Goal: Contribute content: Add original content to the website for others to see

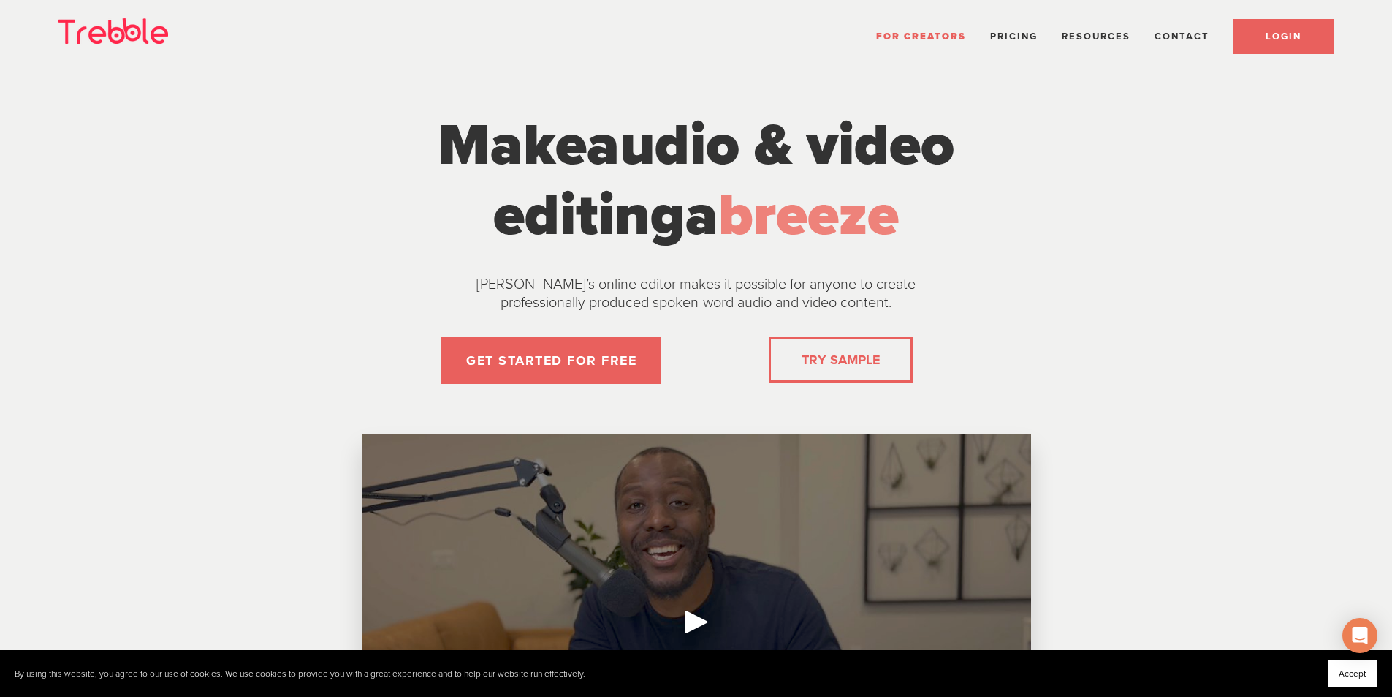
click at [1271, 31] on span "LOGIN" at bounding box center [1284, 37] width 36 height 12
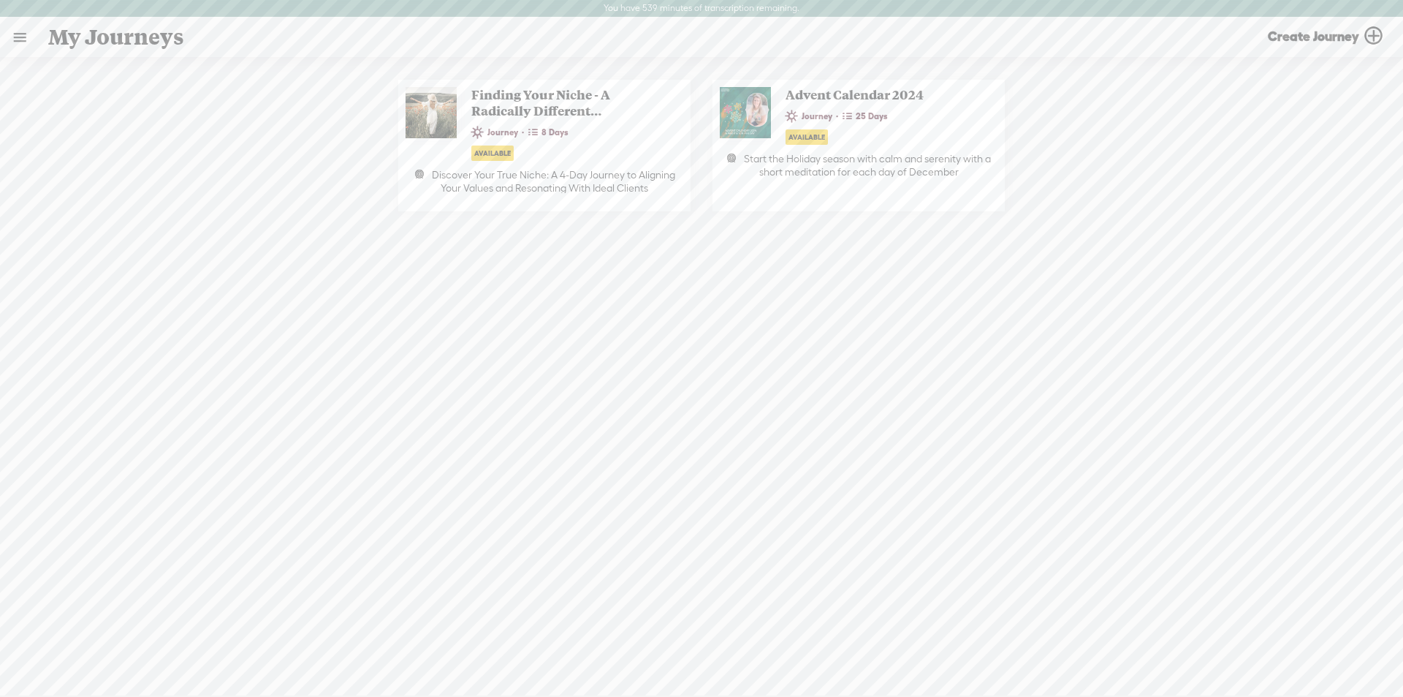
click at [26, 39] on link at bounding box center [20, 37] width 38 height 38
click at [81, 307] on div "MY LIBRARY" at bounding box center [84, 313] width 67 height 12
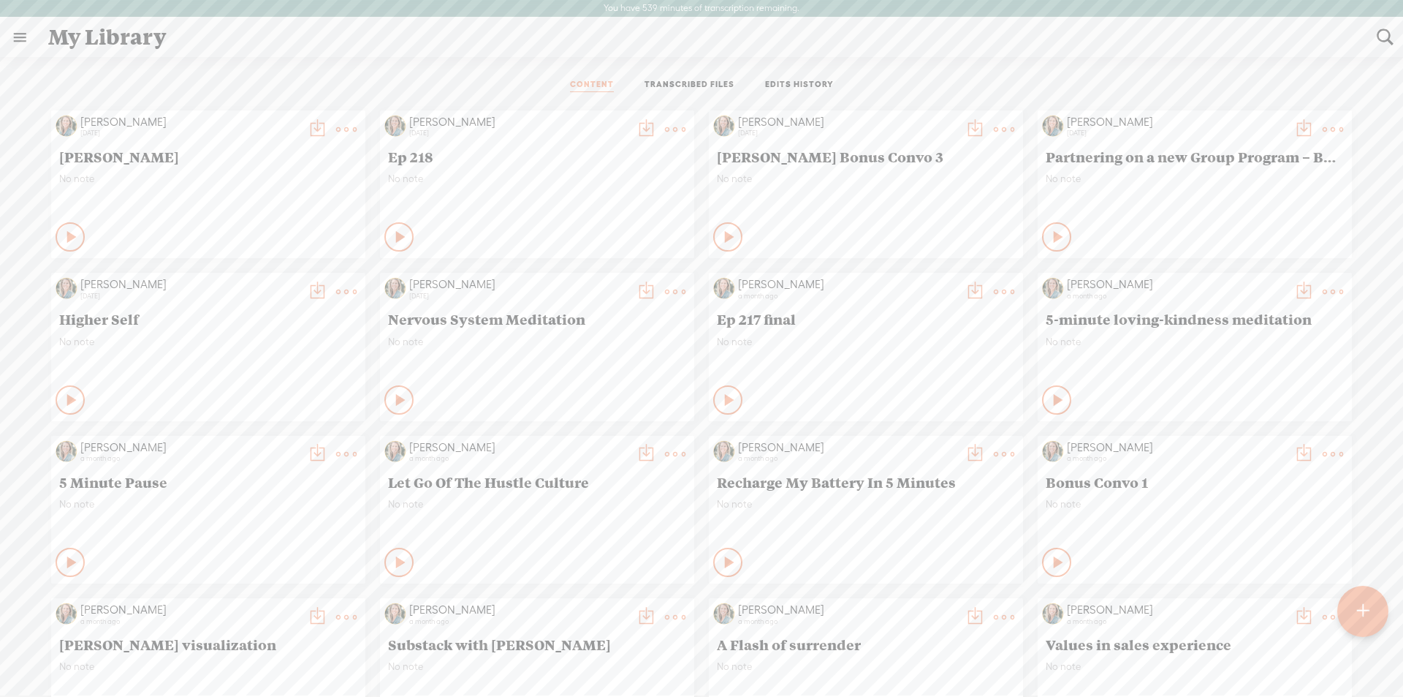
click at [1370, 611] on div at bounding box center [1363, 610] width 51 height 51
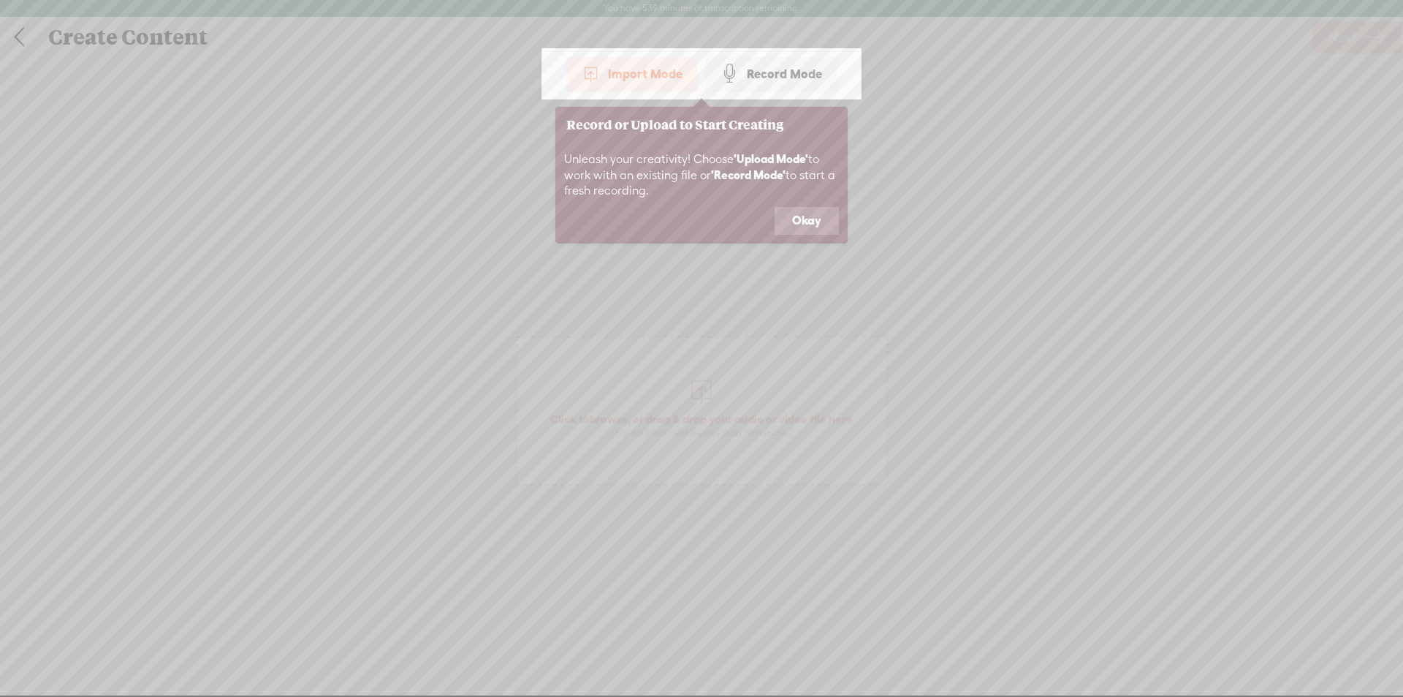
click at [793, 213] on button "Okay" at bounding box center [807, 221] width 64 height 28
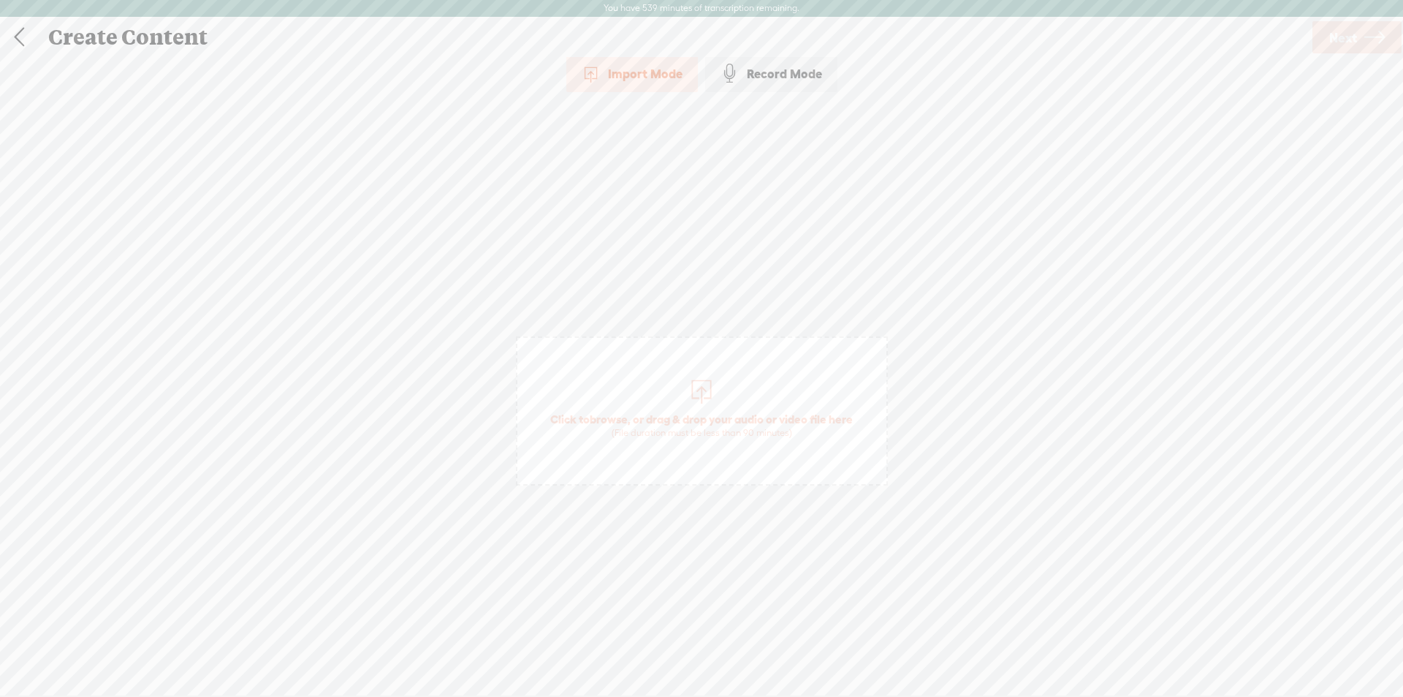
click at [691, 392] on div at bounding box center [701, 389] width 29 height 29
click at [1359, 34] on link "Next" at bounding box center [1357, 37] width 89 height 32
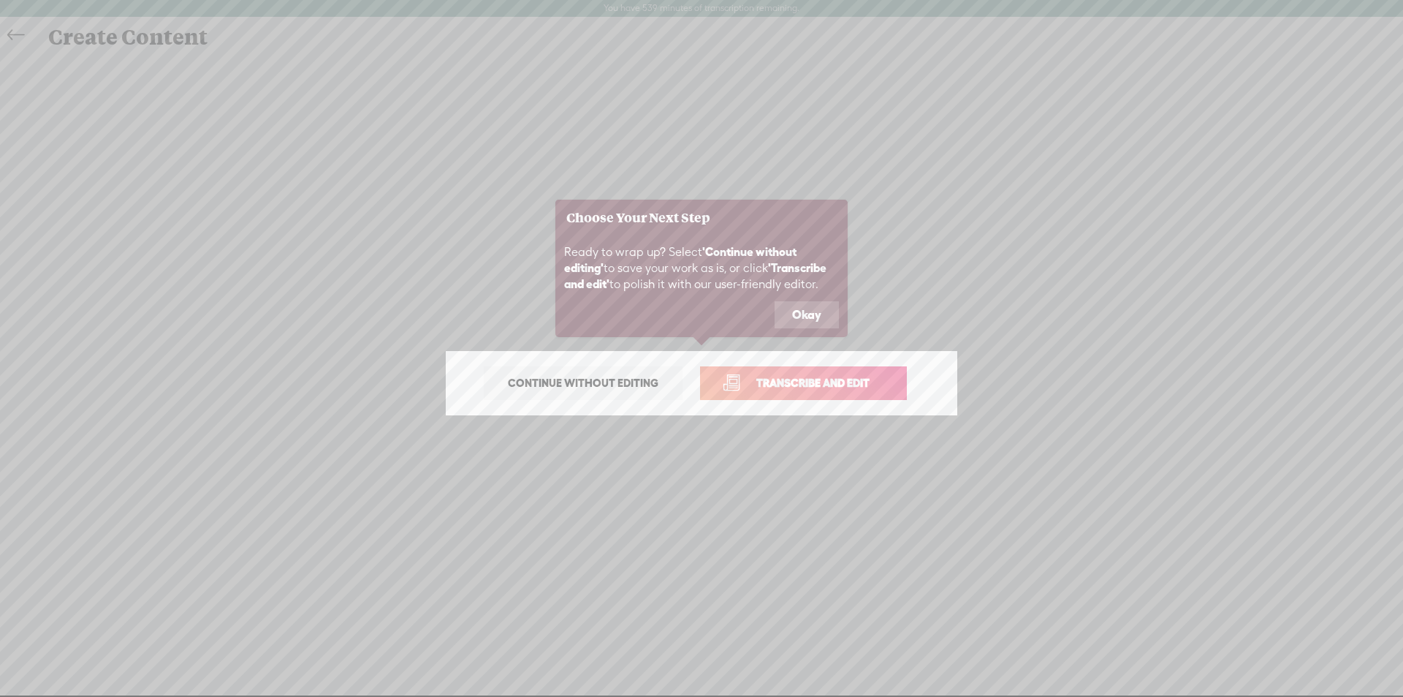
click at [807, 371] on link "Transcribe and edit" at bounding box center [803, 383] width 207 height 34
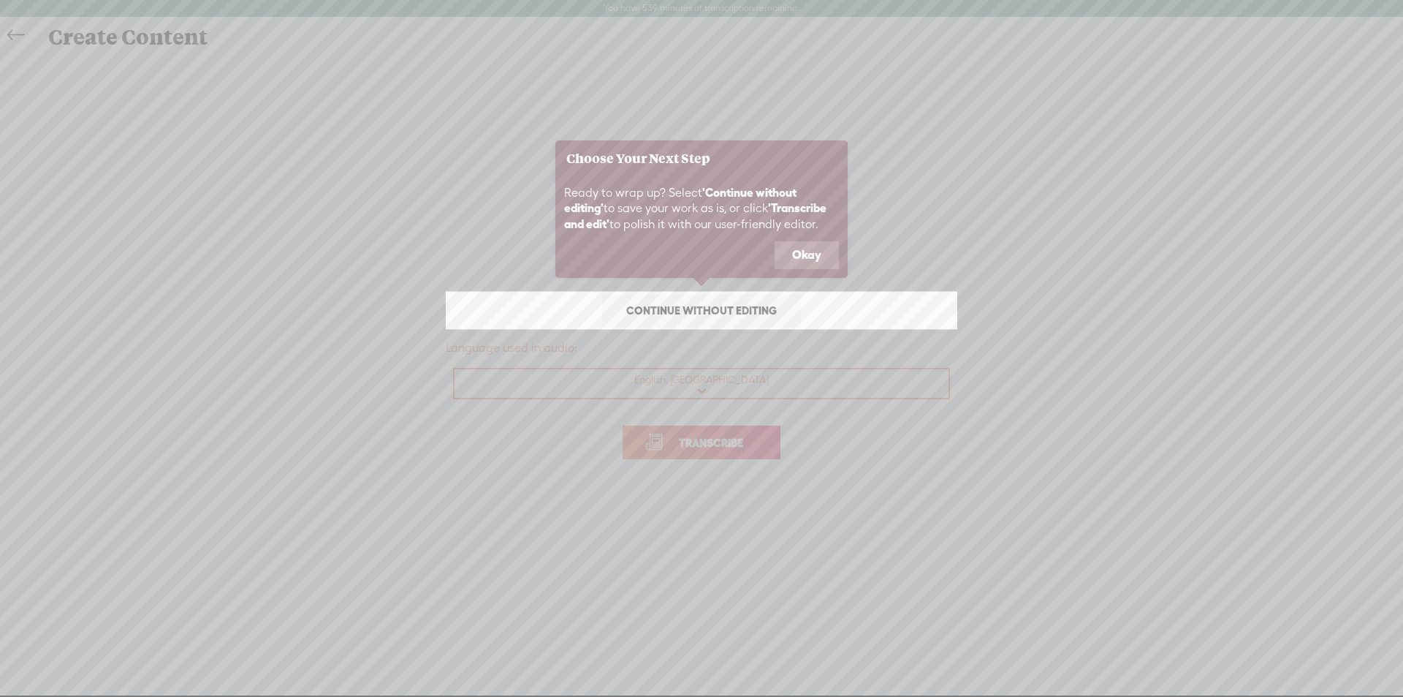
click at [693, 444] on icon at bounding box center [701, 348] width 1403 height 697
click at [786, 257] on button "Okay" at bounding box center [807, 255] width 64 height 28
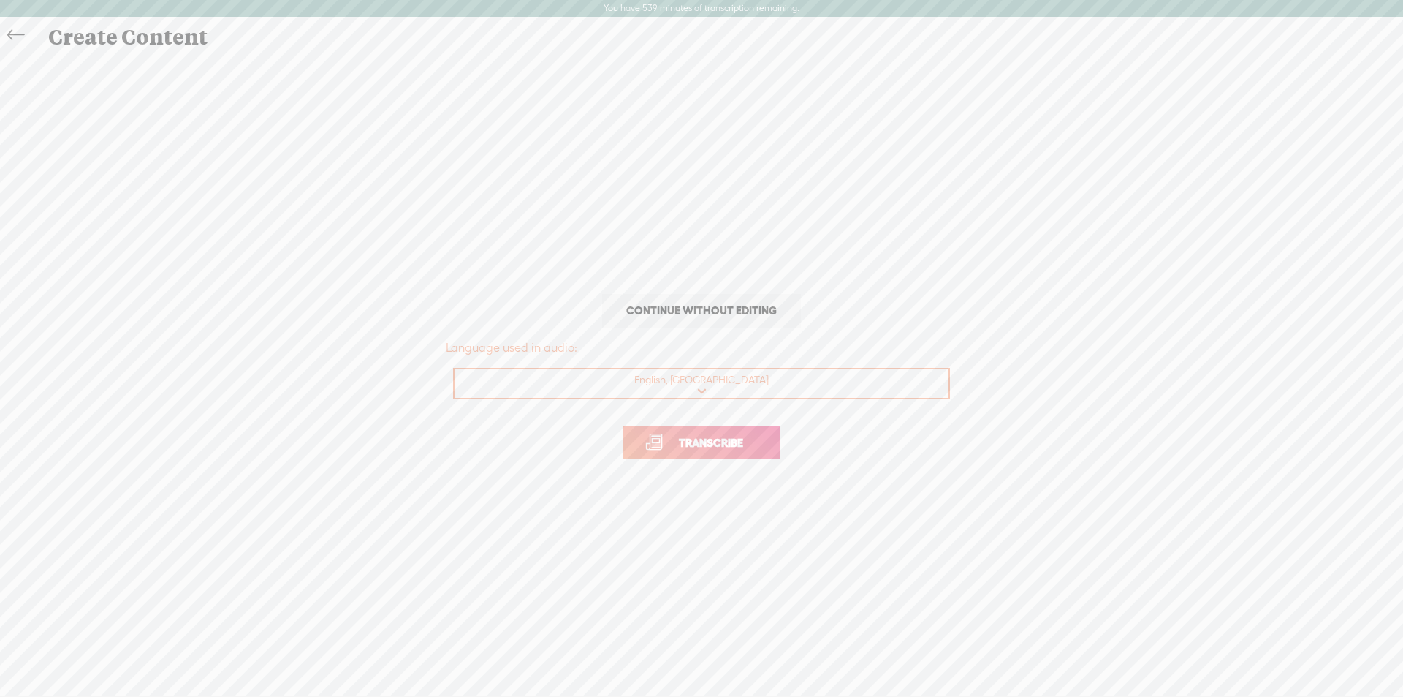
click at [694, 444] on span "Transcribe" at bounding box center [711, 442] width 95 height 17
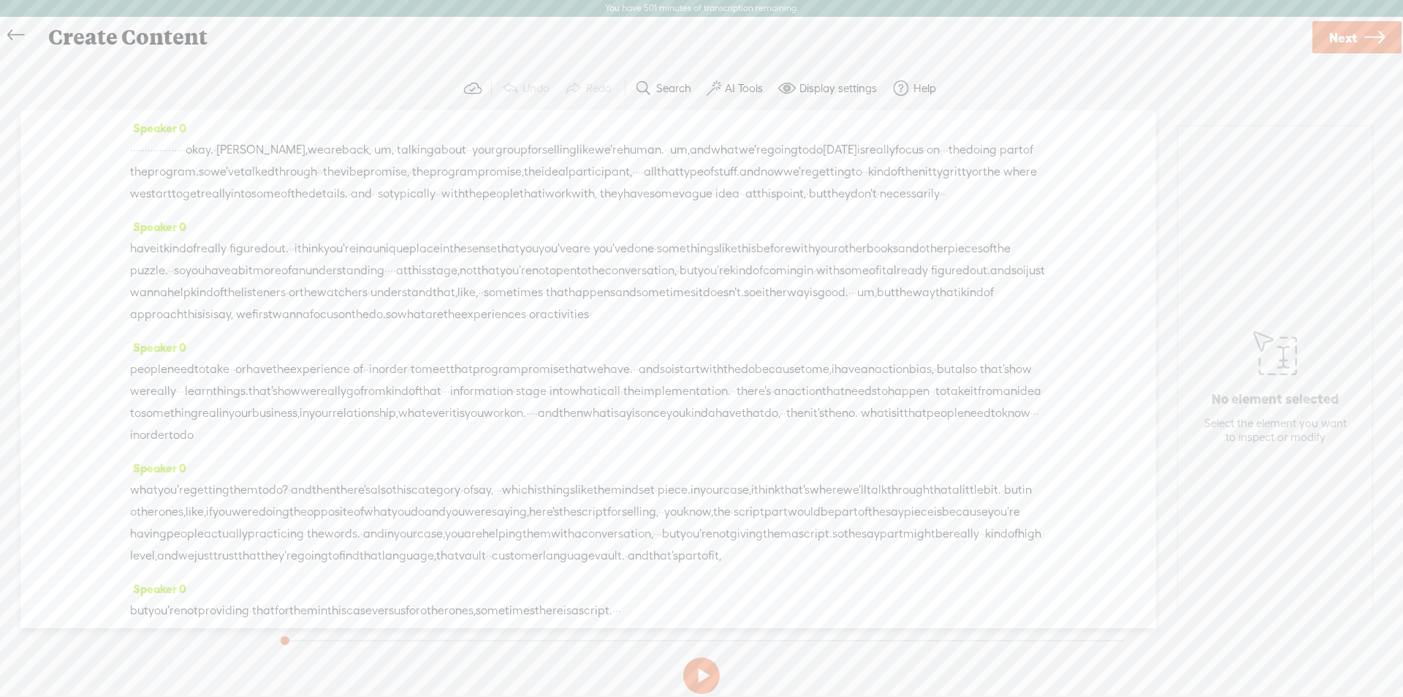
click at [735, 94] on label "AI Tools" at bounding box center [744, 88] width 38 height 15
click at [725, 375] on span at bounding box center [726, 376] width 26 height 10
click at [721, 415] on span at bounding box center [726, 414] width 26 height 10
click at [925, 577] on div "Speaker 0 but you're not providing · that for them in this case versus for othe…" at bounding box center [588, 604] width 917 height 55
click at [1330, 39] on span "Next" at bounding box center [1344, 37] width 28 height 37
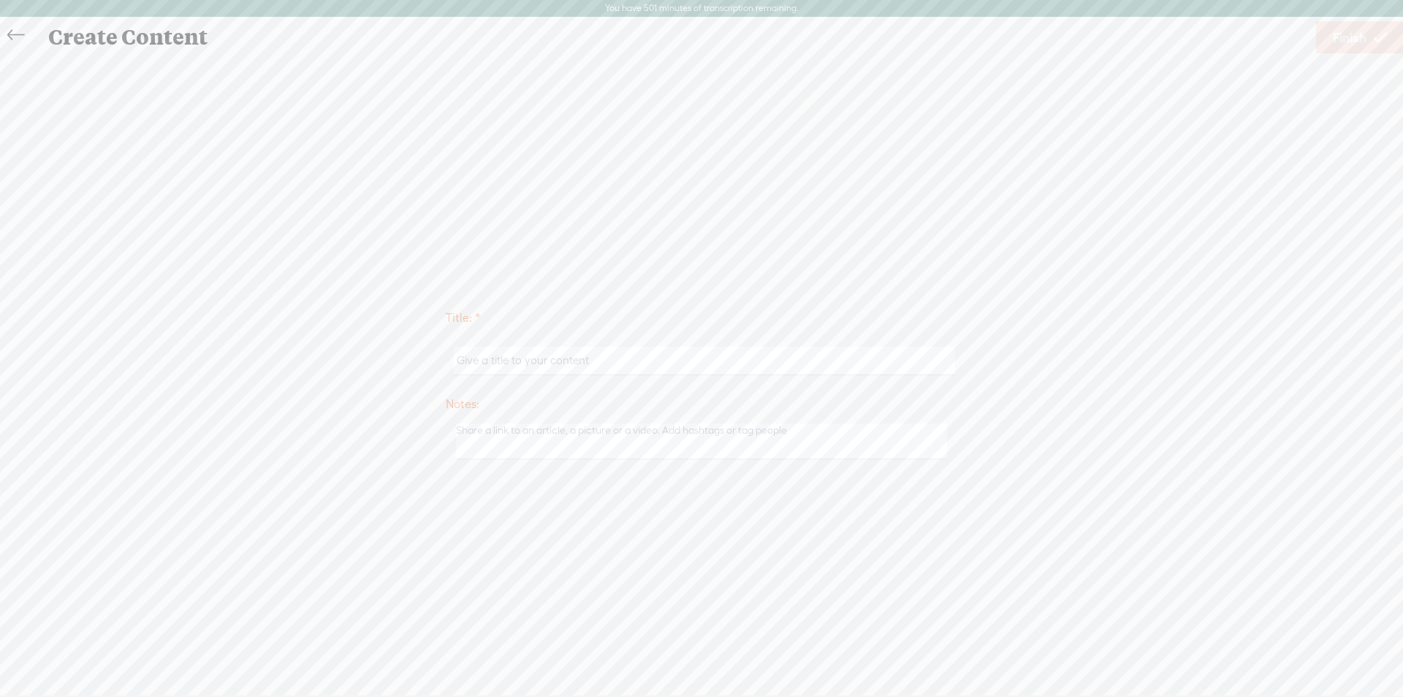
click at [507, 363] on div "Title: * Notes: Save as a draft content Publish: Warning: Narration of your tex…" at bounding box center [702, 383] width 1374 height 166
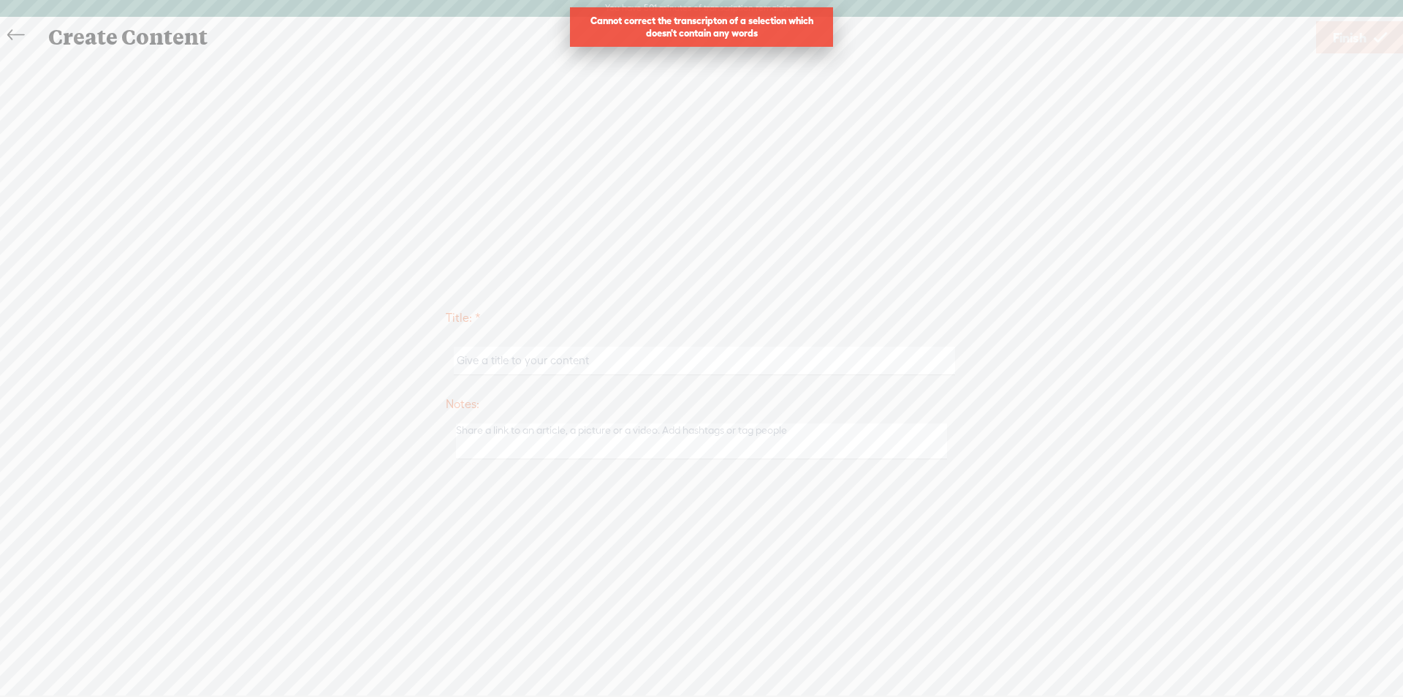
click at [507, 363] on input "text" at bounding box center [704, 360] width 501 height 29
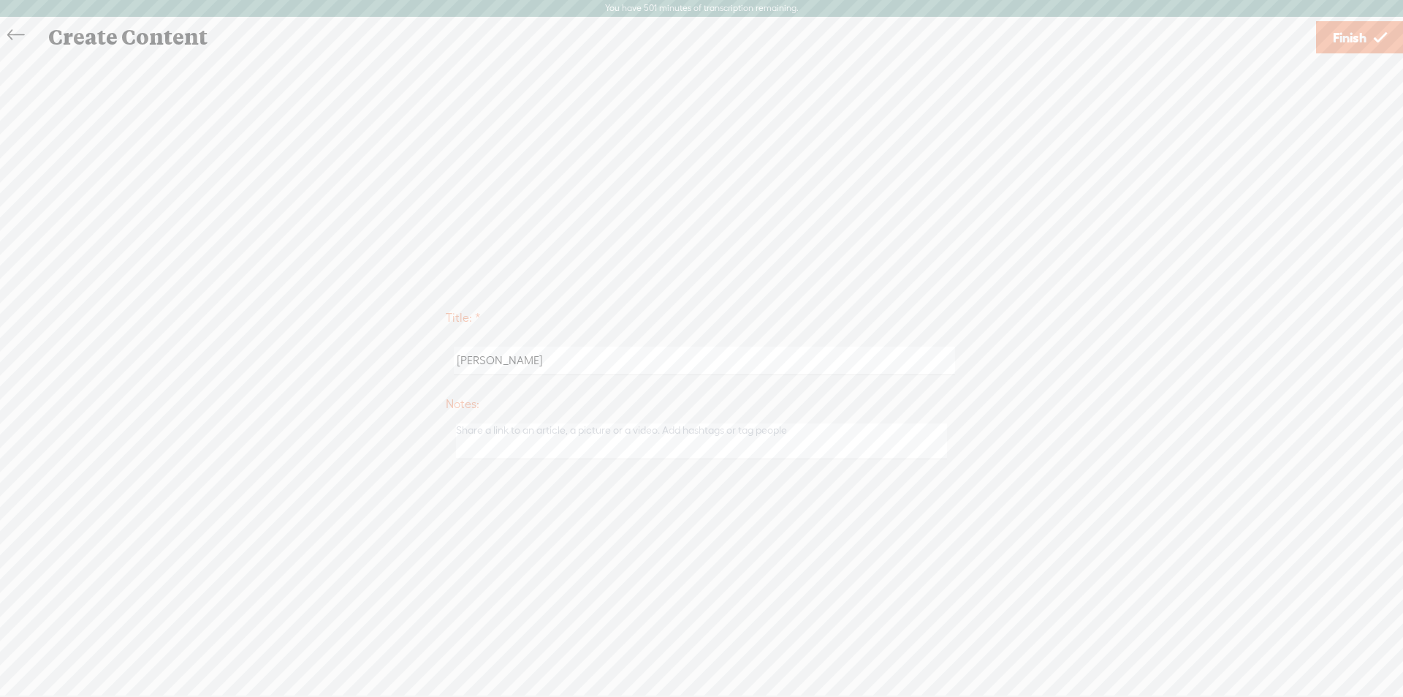
type input "[PERSON_NAME] draft"
click at [1353, 35] on span "Finish" at bounding box center [1350, 37] width 34 height 37
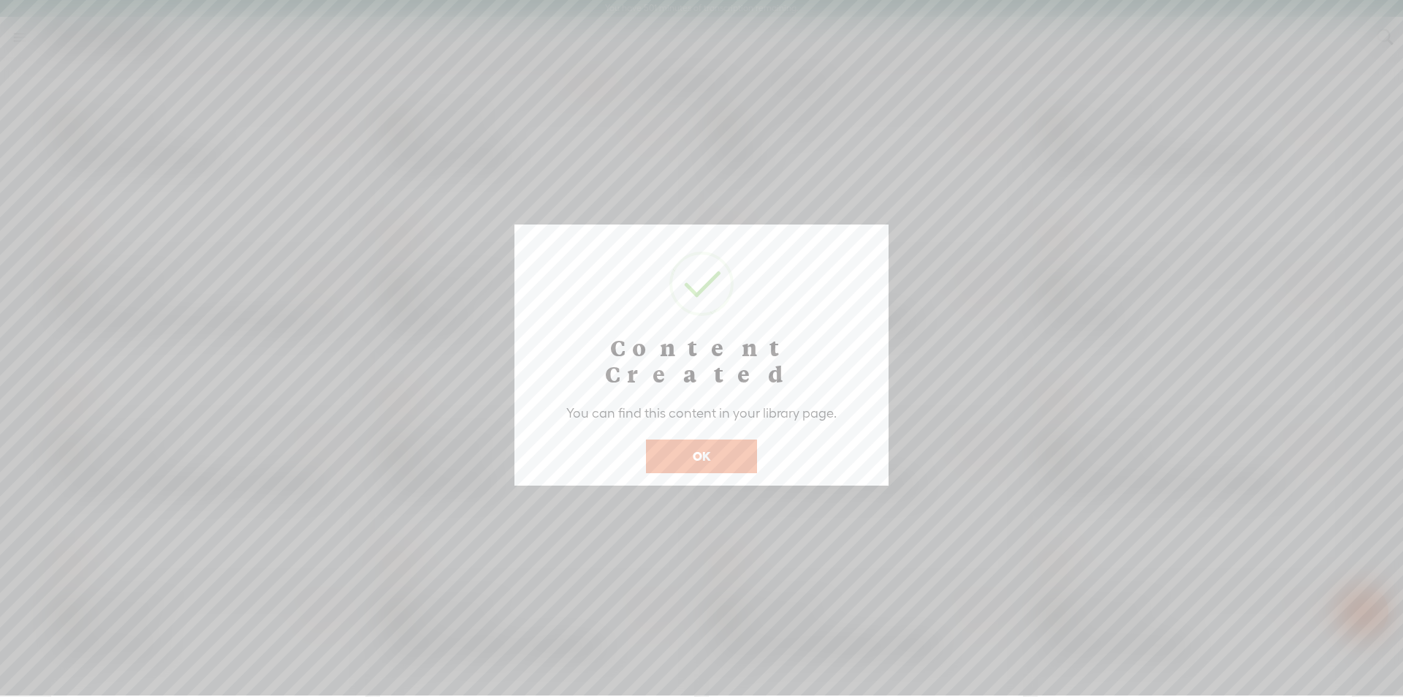
click at [688, 440] on button "OK" at bounding box center [701, 456] width 111 height 34
